Goal: Obtain resource: Download file/media

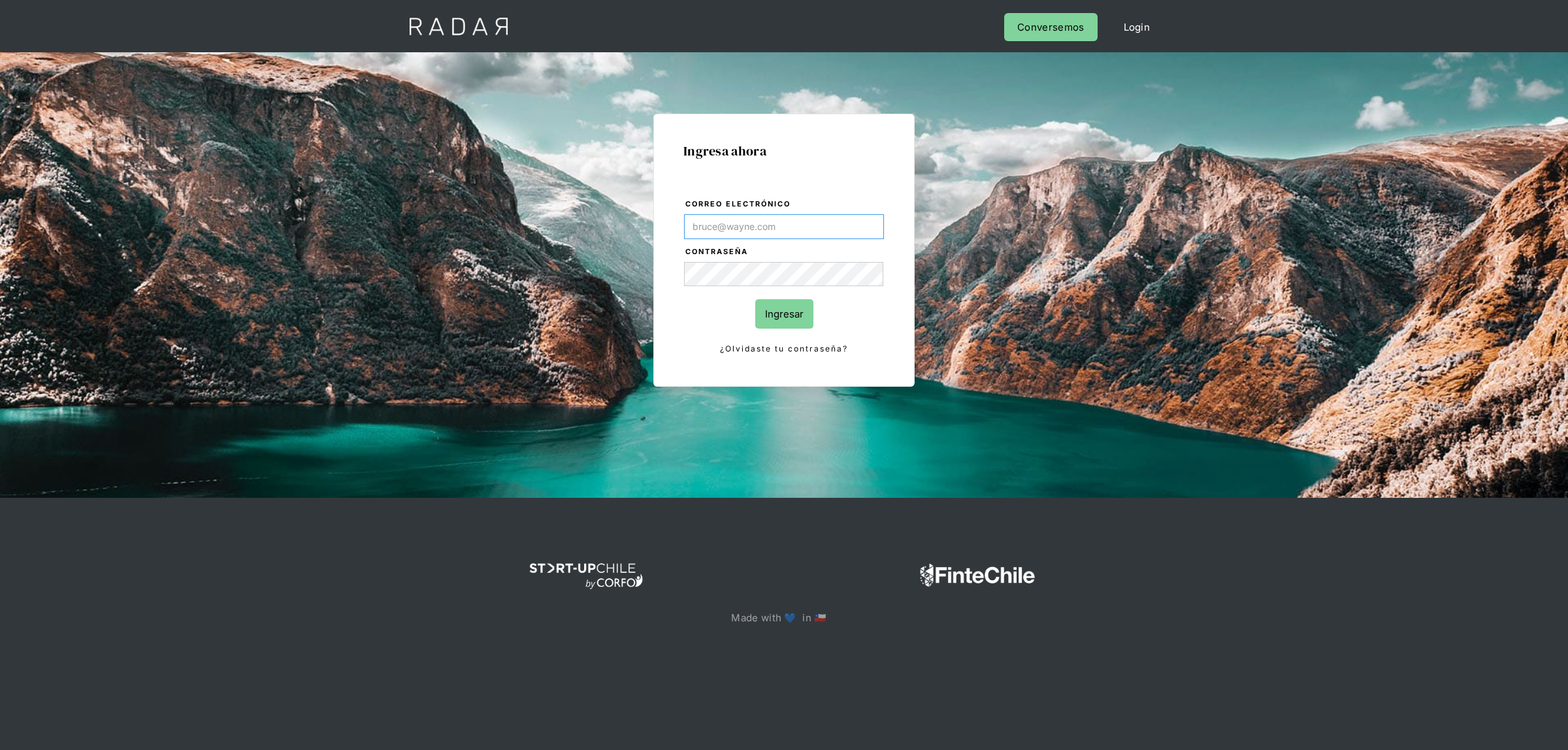
click at [838, 234] on input "Correo electrónico" at bounding box center [784, 227] width 200 height 25
type input "[EMAIL_ADDRESS][DOMAIN_NAME]"
drag, startPoint x: 753, startPoint y: 302, endPoint x: 766, endPoint y: 307, distance: 13.9
click at [754, 302] on form "Correo electrónico [EMAIL_ADDRESS][DOMAIN_NAME] Contraseña Ingresar ¿Olvidaste …" at bounding box center [784, 277] width 201 height 160
click at [766, 307] on input "Ingresar" at bounding box center [784, 314] width 58 height 30
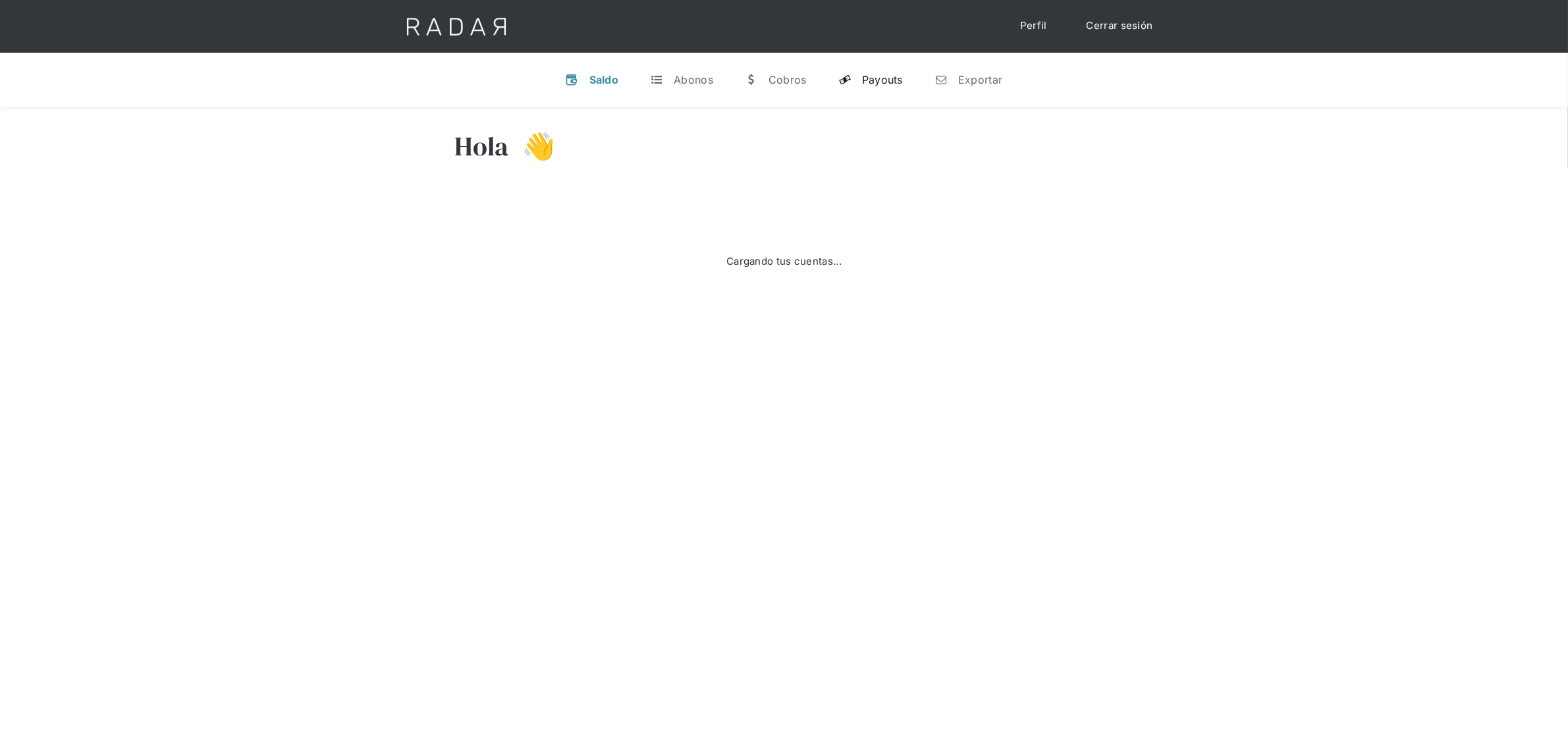
click at [864, 82] on div "Payouts" at bounding box center [882, 79] width 41 height 13
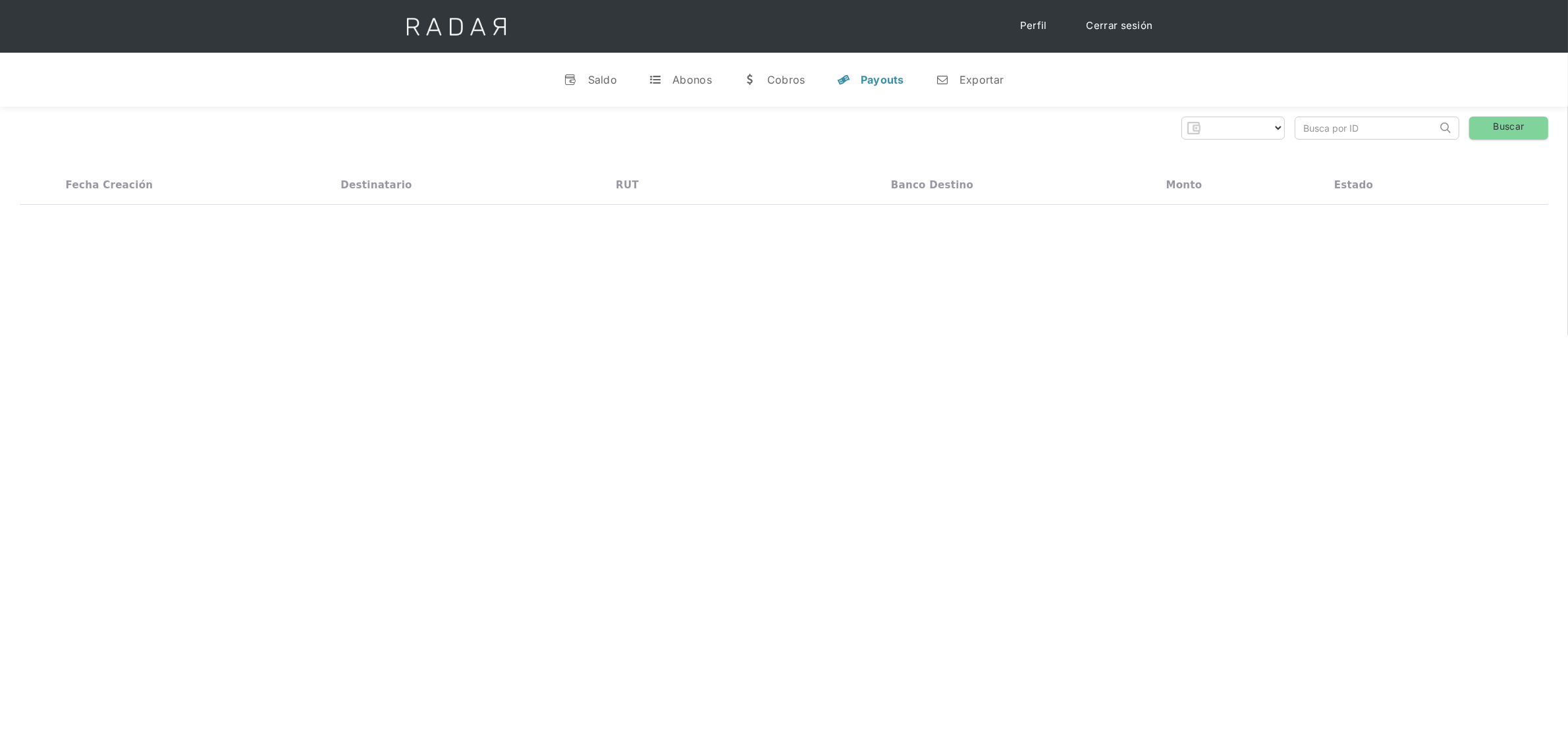
select select "dlocal"
click at [1351, 135] on input "search" at bounding box center [1366, 128] width 142 height 22
paste input "534622473"
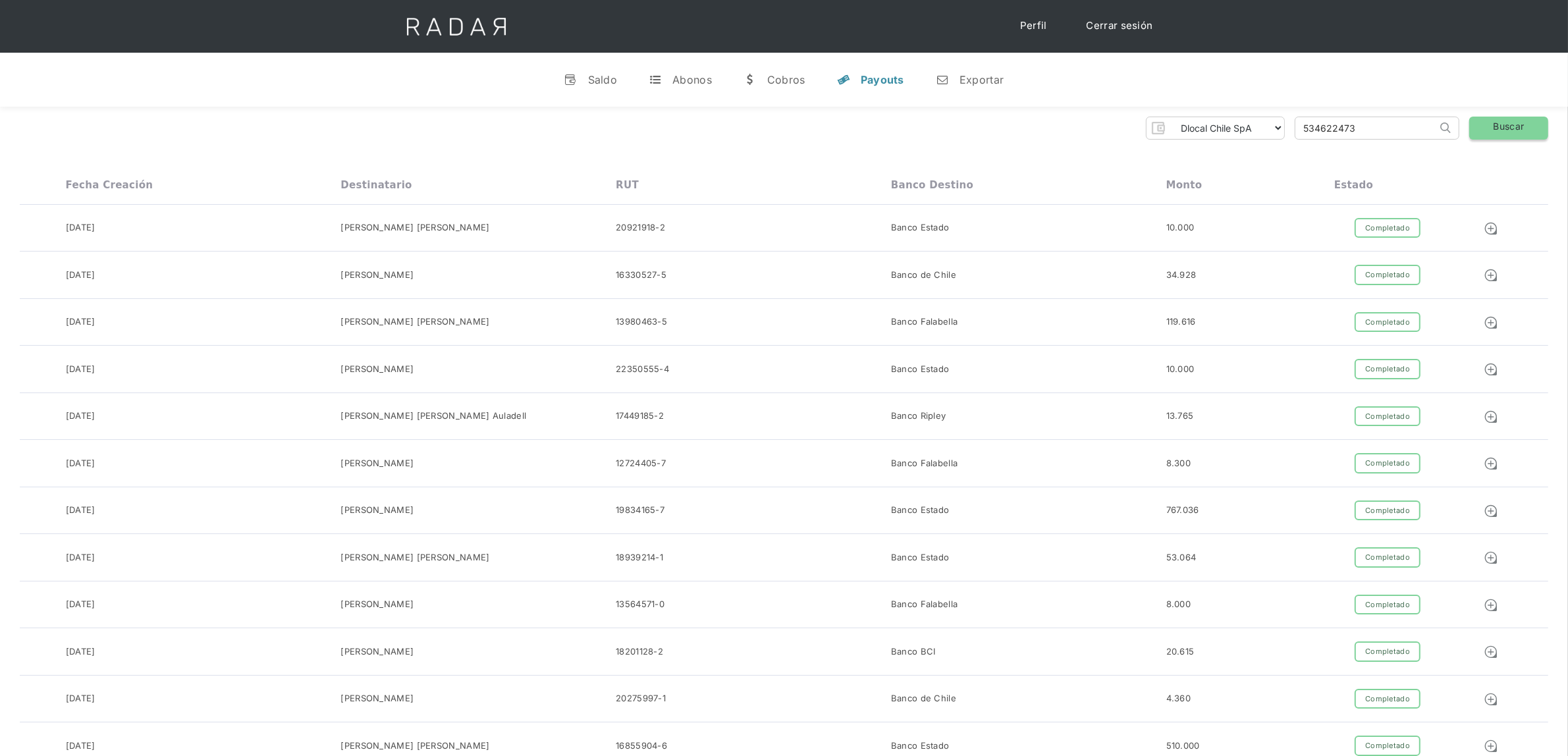
type input "534622473"
click at [1484, 127] on link "Buscar" at bounding box center [1508, 128] width 79 height 23
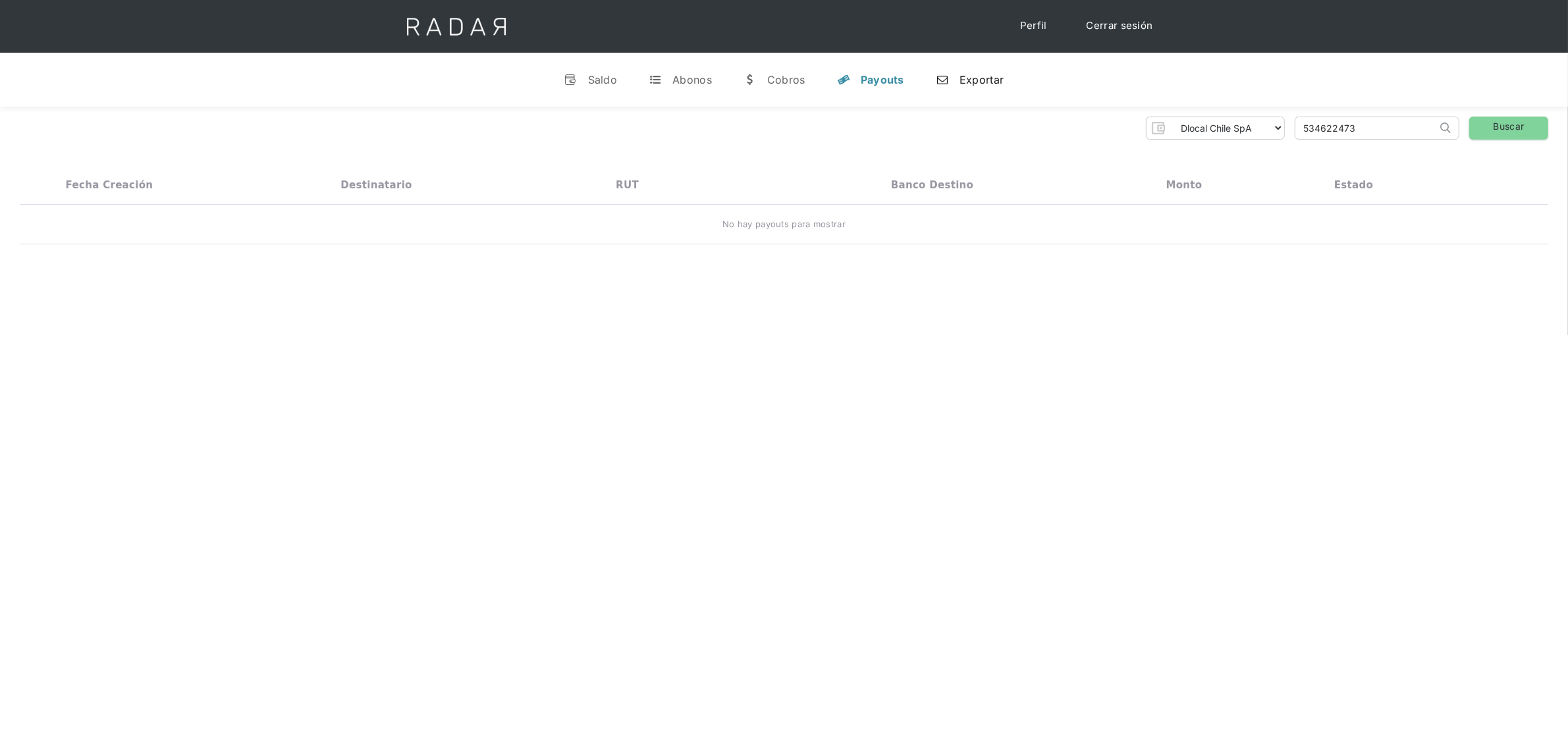
click at [949, 83] on link "n Exportar" at bounding box center [969, 79] width 89 height 34
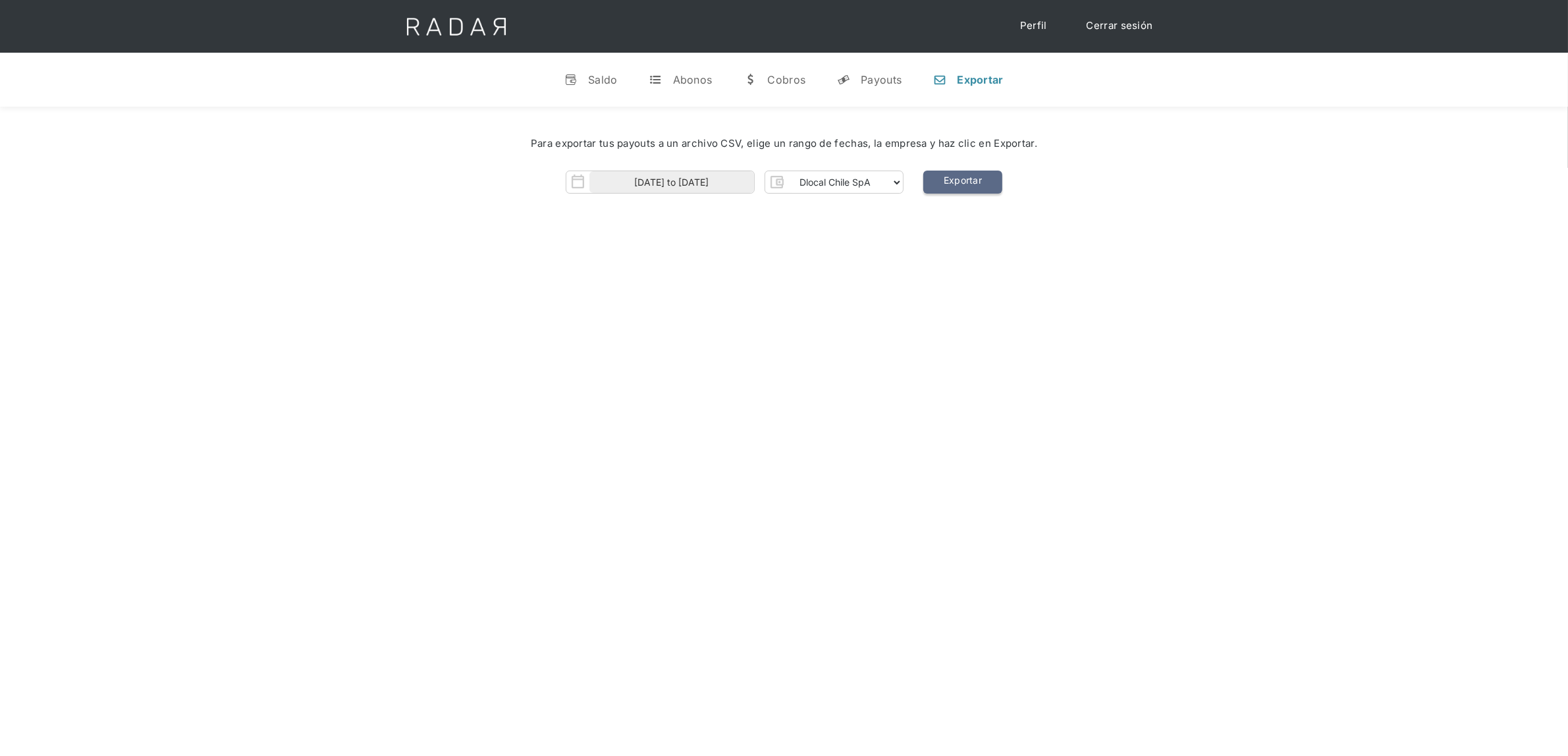
click at [967, 187] on link "Exportar" at bounding box center [962, 182] width 79 height 23
